Goal: Find specific page/section: Find specific page/section

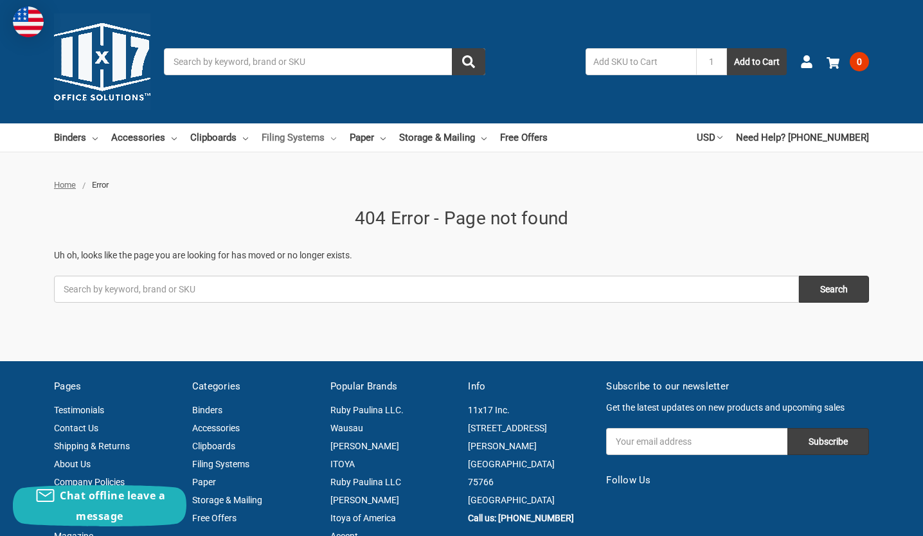
click at [290, 137] on link "Filing Systems" at bounding box center [299, 137] width 75 height 28
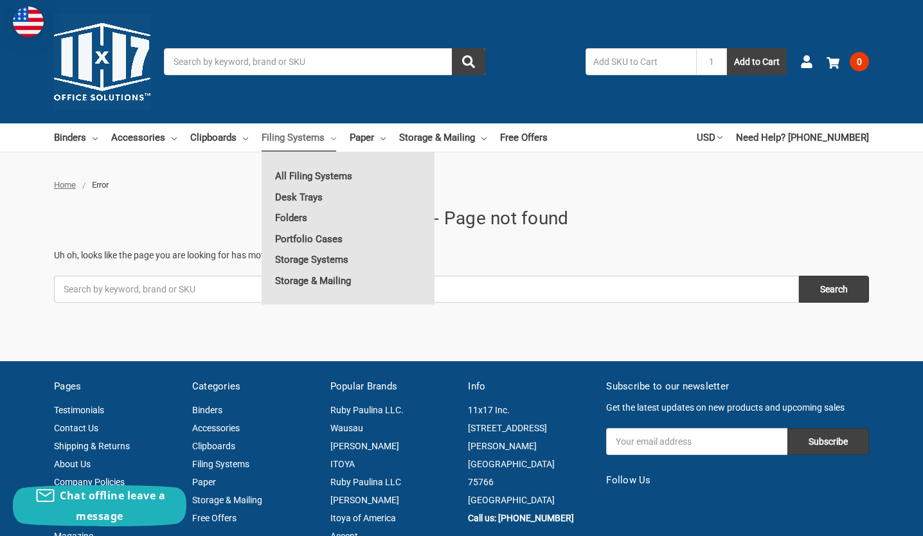
click at [290, 136] on link "Filing Systems" at bounding box center [299, 137] width 75 height 28
